Goal: Task Accomplishment & Management: Use online tool/utility

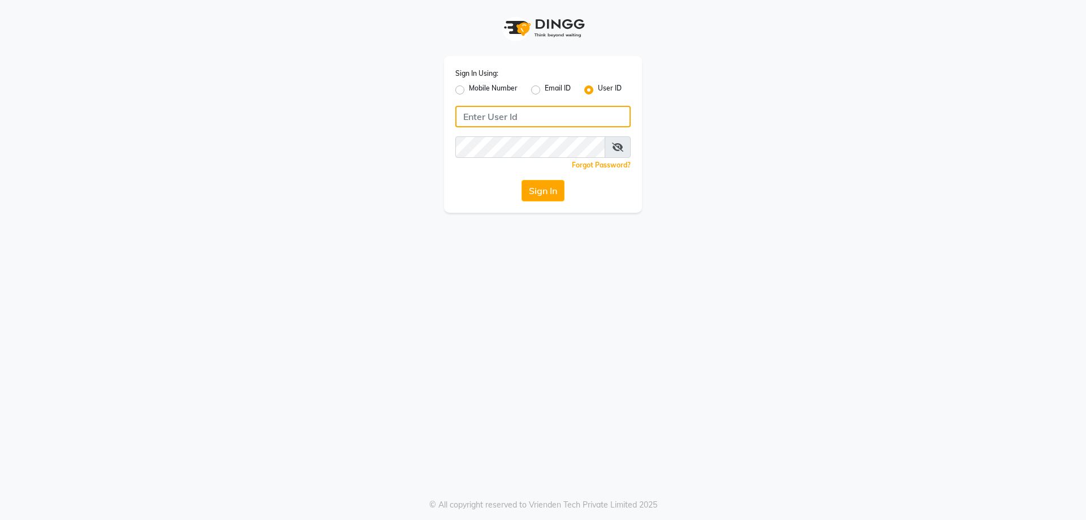
click at [563, 118] on input "Username" at bounding box center [542, 116] width 175 height 21
type input "ethinixexceptional"
click at [521, 180] on button "Sign In" at bounding box center [542, 190] width 43 height 21
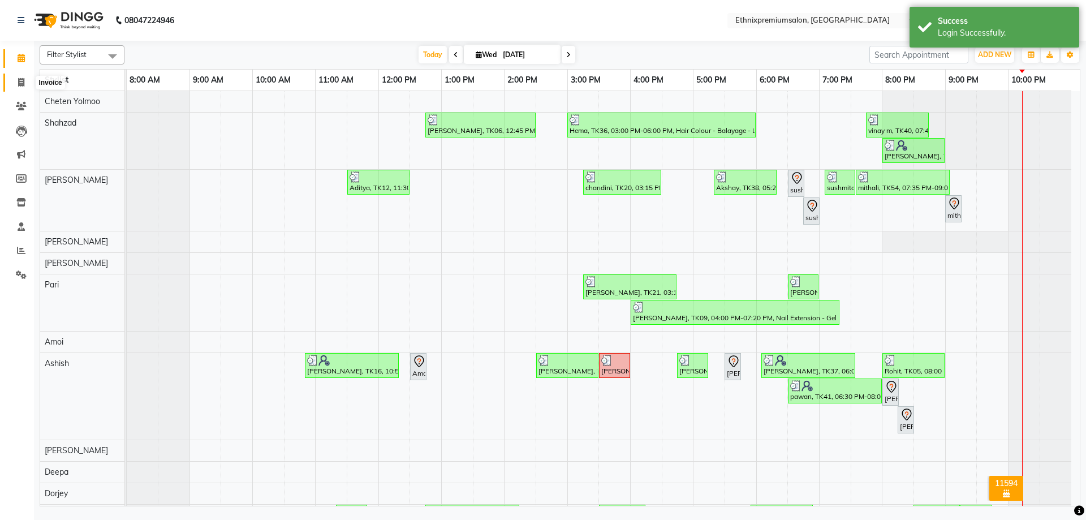
click at [23, 81] on icon at bounding box center [21, 82] width 6 height 8
select select "service"
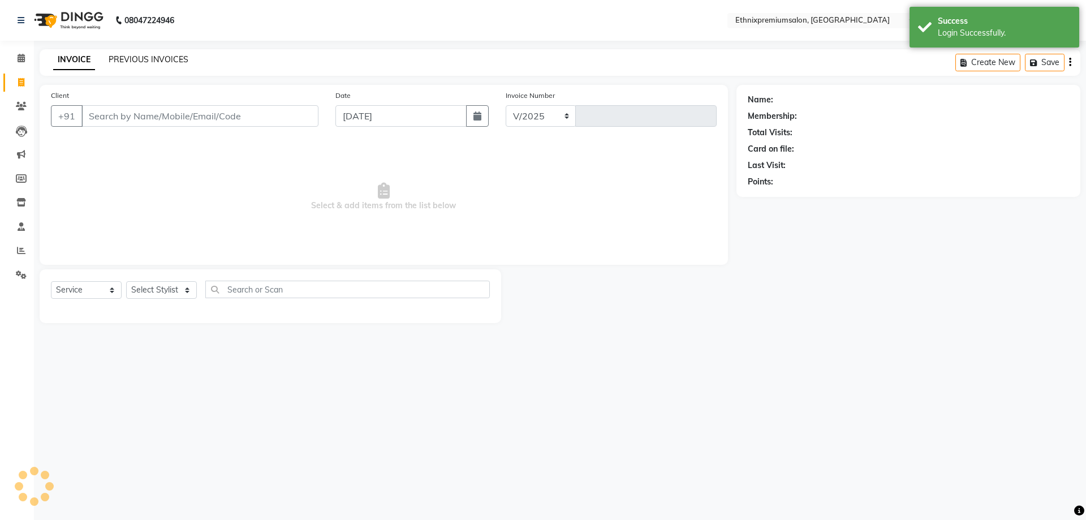
select select "3625"
type input "9241"
click at [141, 61] on link "PREVIOUS INVOICES" at bounding box center [149, 59] width 80 height 10
